Goal: Answer question/provide support

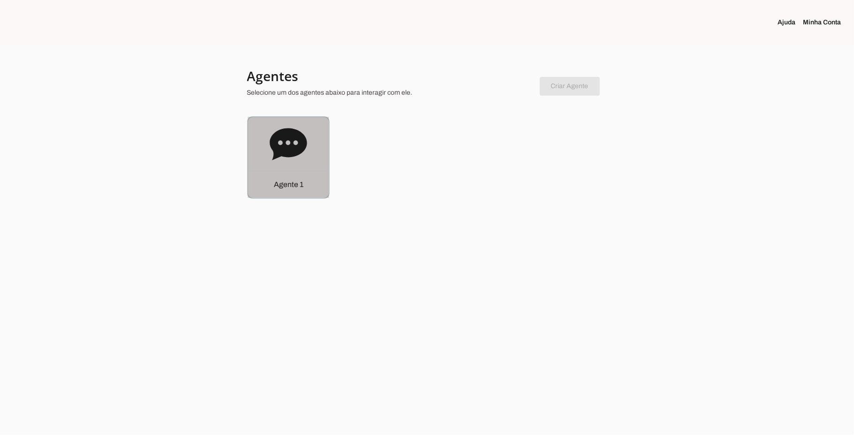
click at [284, 167] on div "Agente 1" at bounding box center [288, 157] width 81 height 81
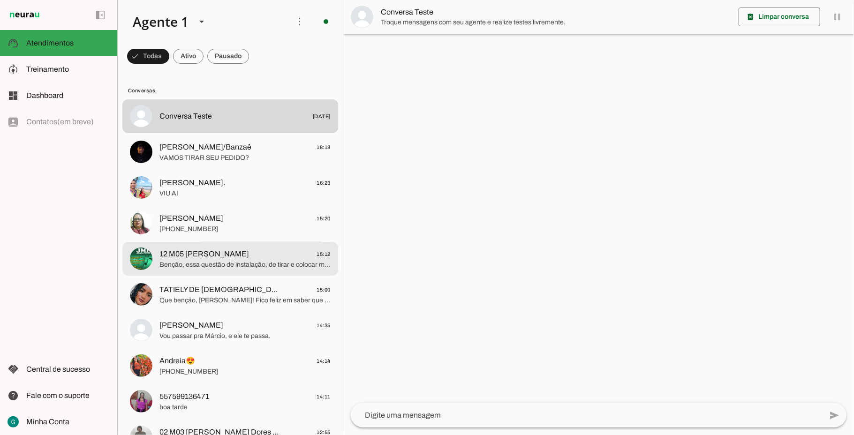
click at [215, 265] on span "Benção, essa questão de instalação, de tirar e colocar mais encostado, o pessoa…" at bounding box center [244, 264] width 171 height 9
